Goal: Information Seeking & Learning: Learn about a topic

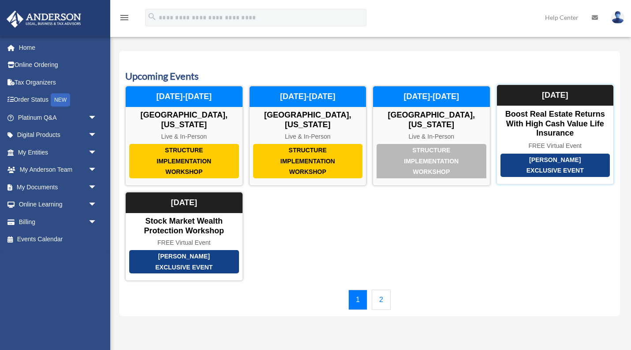
click at [540, 156] on div "Anderson Exclusive Event" at bounding box center [555, 165] width 110 height 23
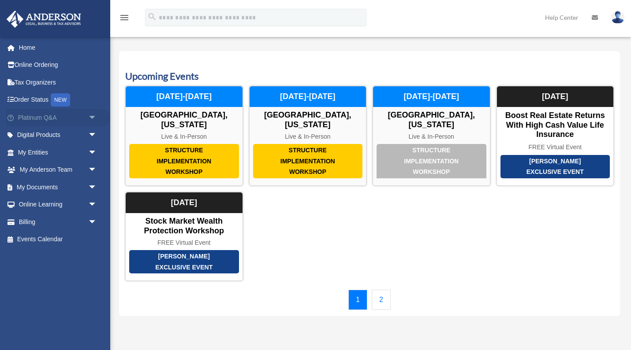
click at [31, 114] on link "Platinum Q&A arrow_drop_down" at bounding box center [58, 118] width 104 height 18
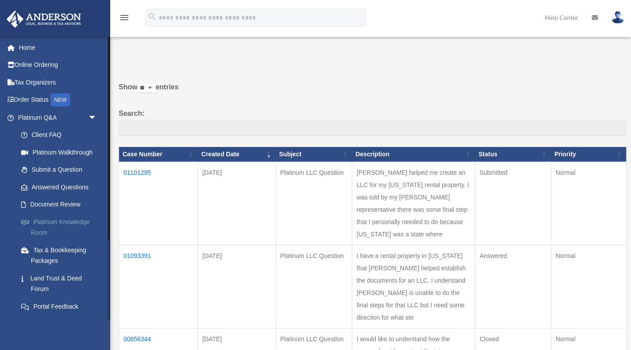
click at [48, 220] on link "Platinum Knowledge Room" at bounding box center [61, 227] width 98 height 28
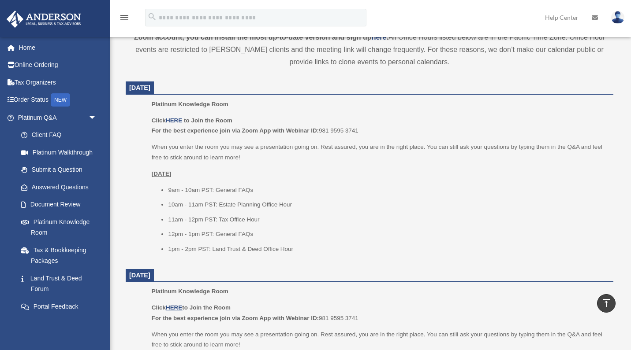
scroll to position [328, 0]
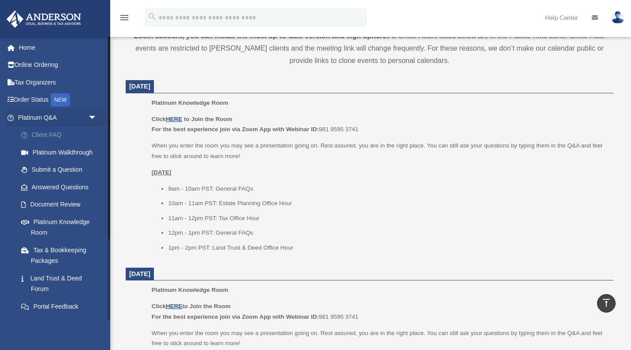
click at [48, 134] on link "Client FAQ" at bounding box center [61, 136] width 98 height 18
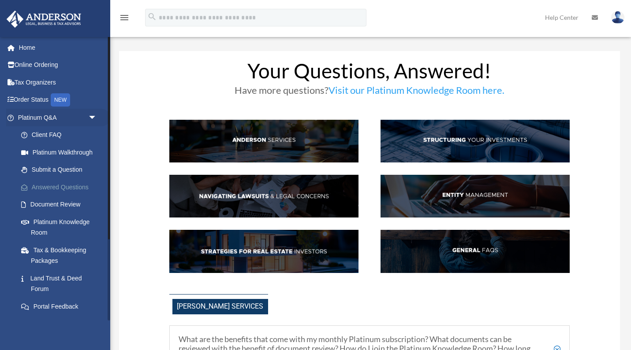
click at [46, 183] on link "Answered Questions" at bounding box center [61, 188] width 98 height 18
